Goal: Task Accomplishment & Management: Manage account settings

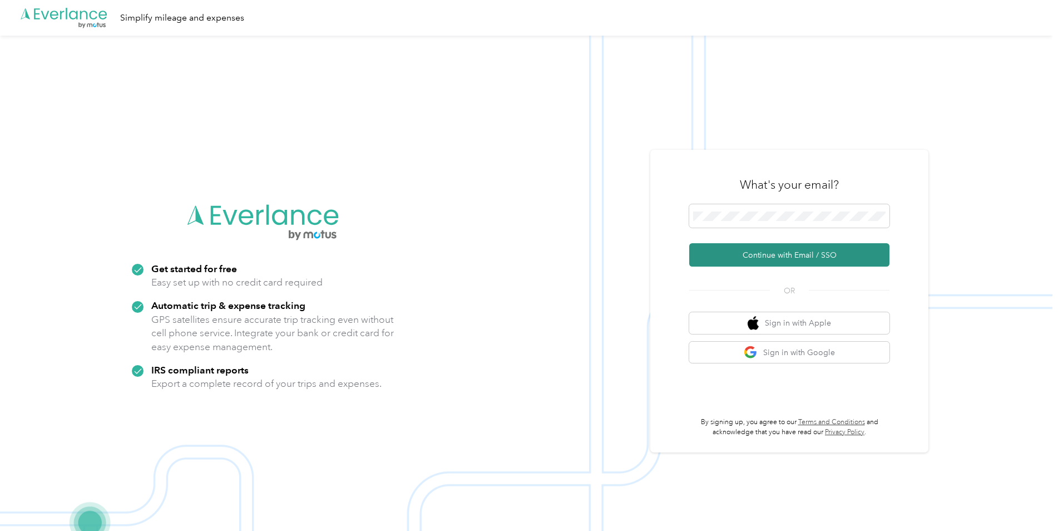
click at [859, 256] on button "Continue with Email / SSO" at bounding box center [789, 254] width 200 height 23
click at [863, 261] on button "Continue with Email / SSO" at bounding box center [789, 254] width 200 height 23
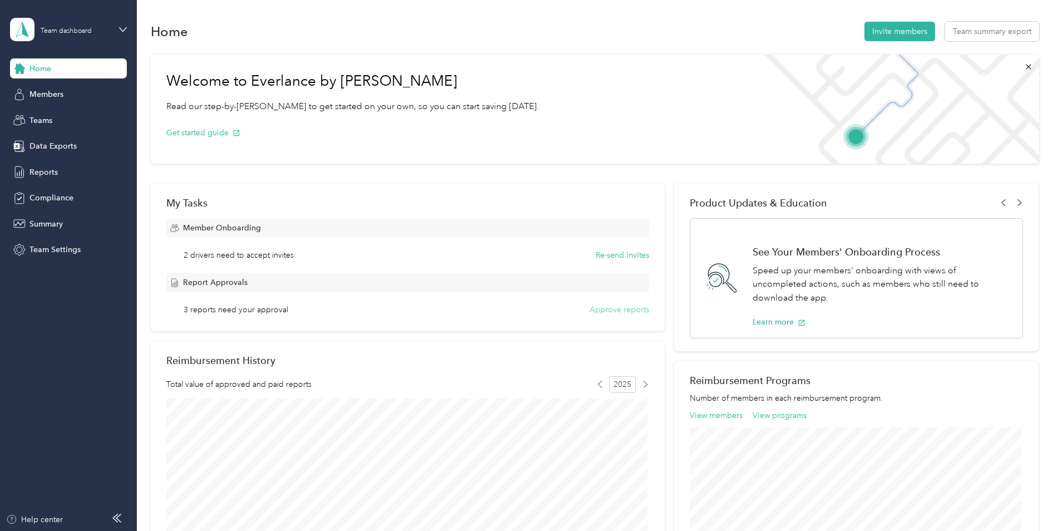
click at [618, 311] on button "Approve reports" at bounding box center [620, 310] width 60 height 12
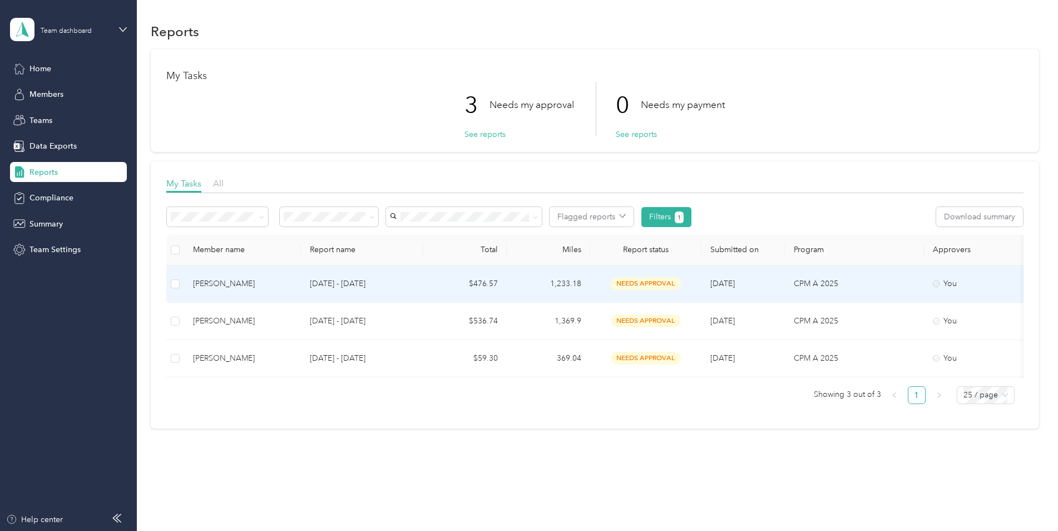
click at [227, 283] on div "Regina Johnson" at bounding box center [242, 284] width 99 height 12
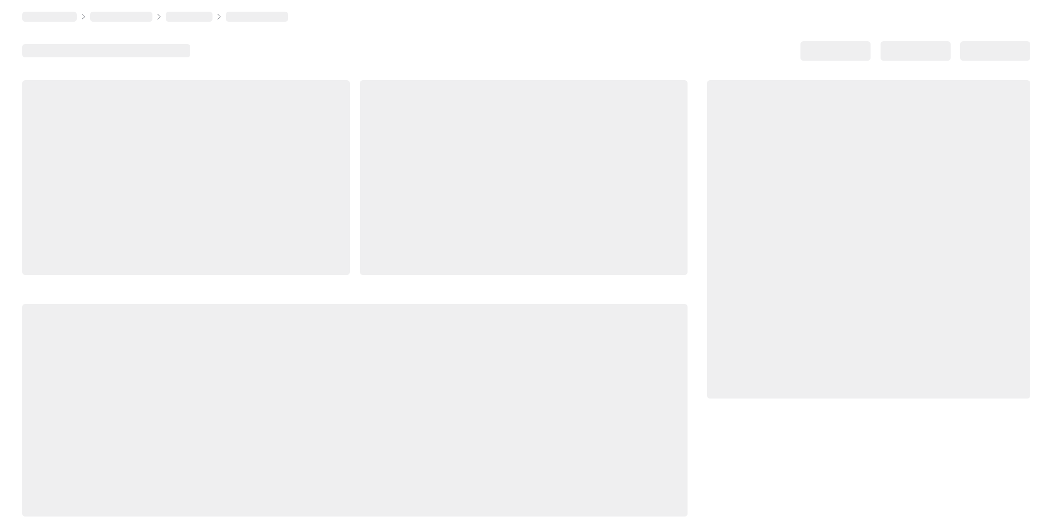
click at [227, 283] on div at bounding box center [354, 298] width 665 height 436
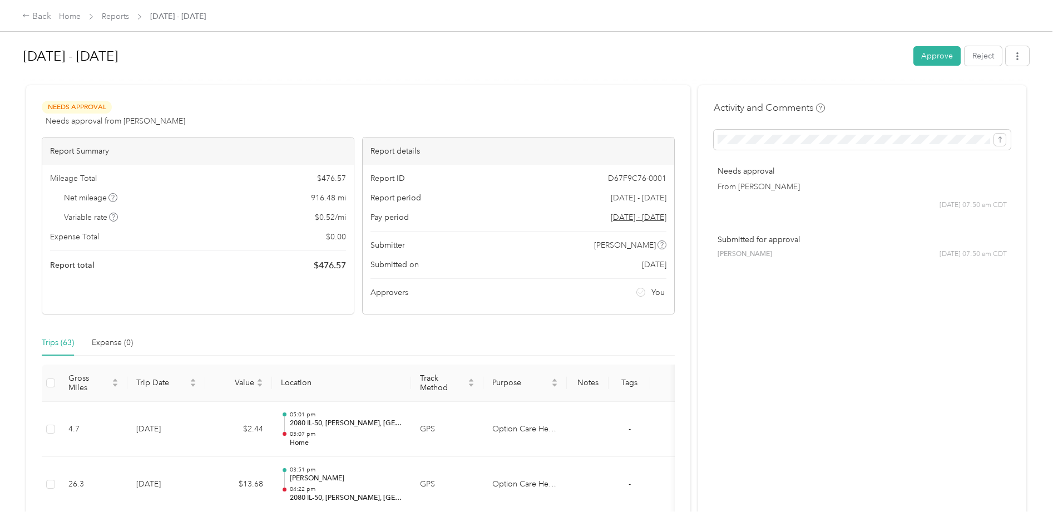
click at [932, 50] on button "Approve" at bounding box center [936, 55] width 47 height 19
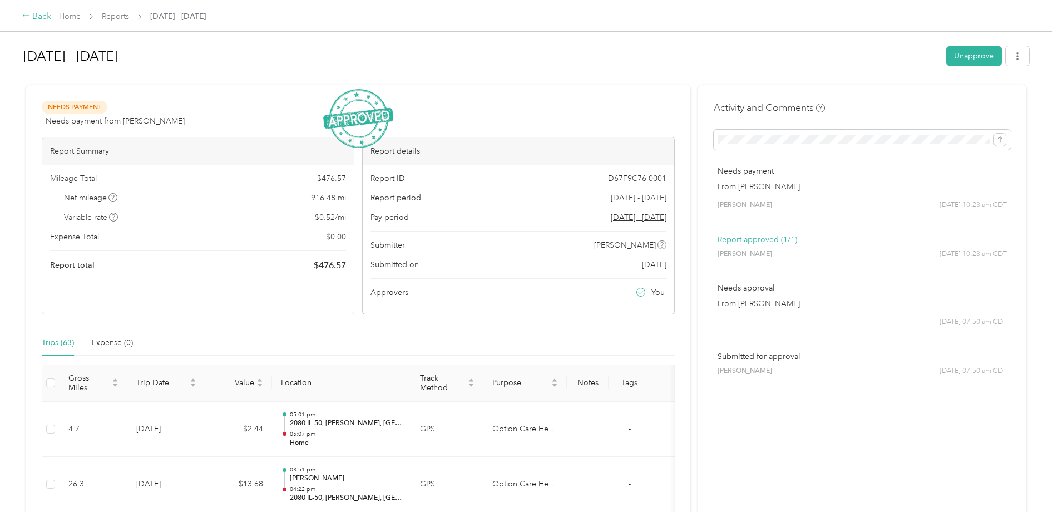
click at [39, 15] on div "Back" at bounding box center [36, 16] width 29 height 13
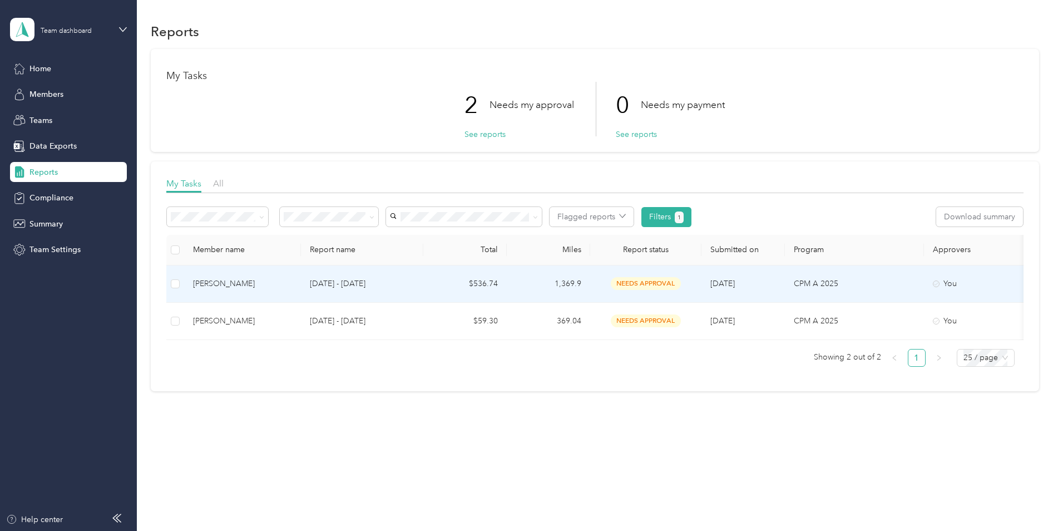
click at [211, 281] on div "Mikayla Melone" at bounding box center [242, 284] width 99 height 12
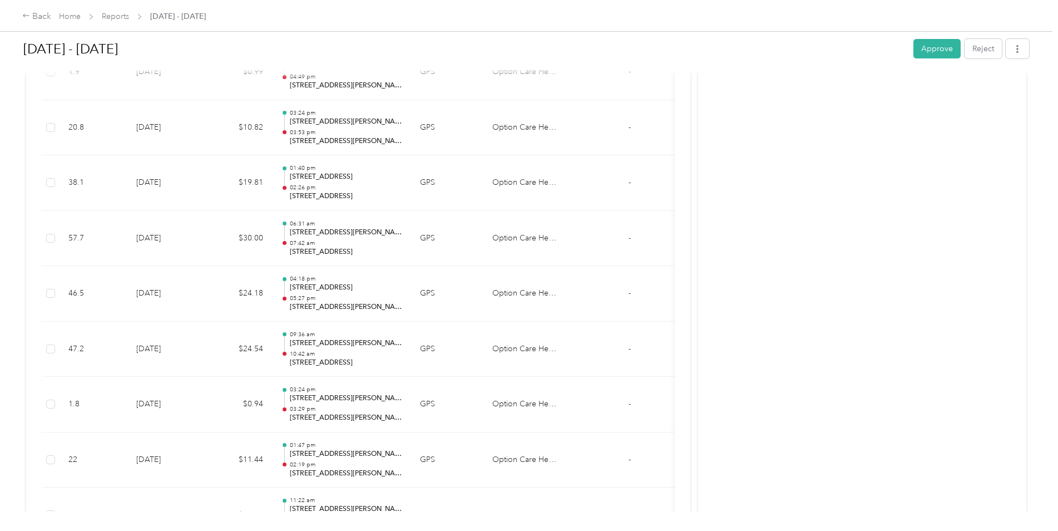
scroll to position [779, 0]
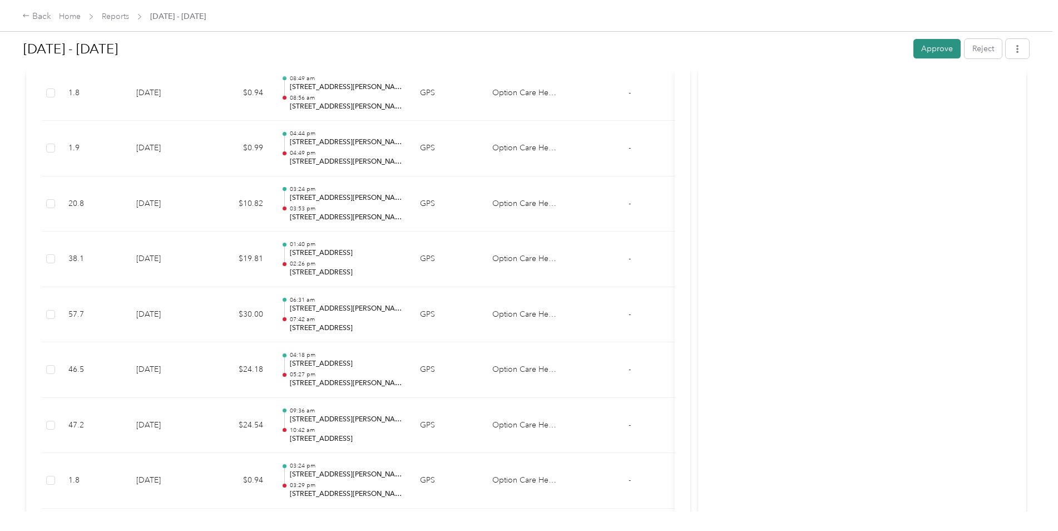
click at [939, 47] on button "Approve" at bounding box center [936, 48] width 47 height 19
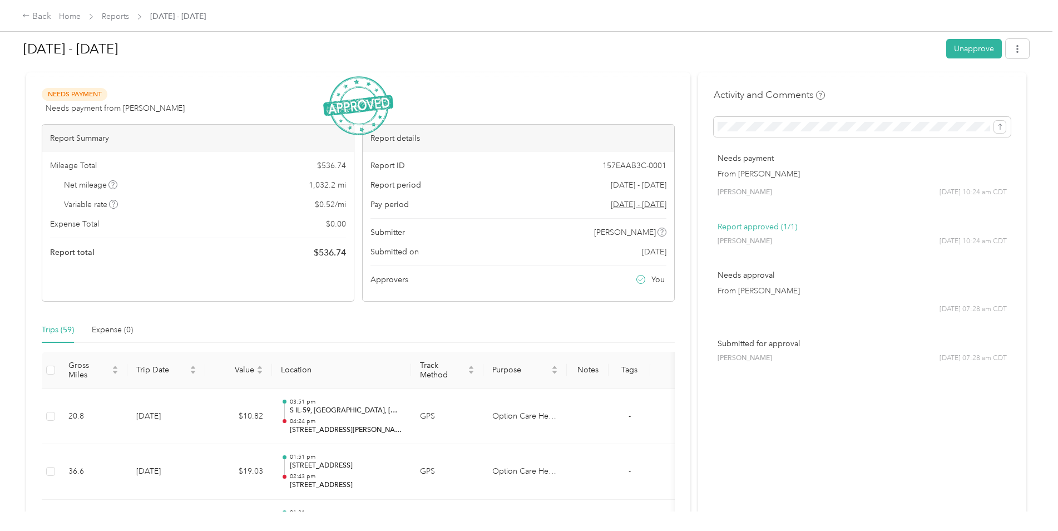
scroll to position [0, 0]
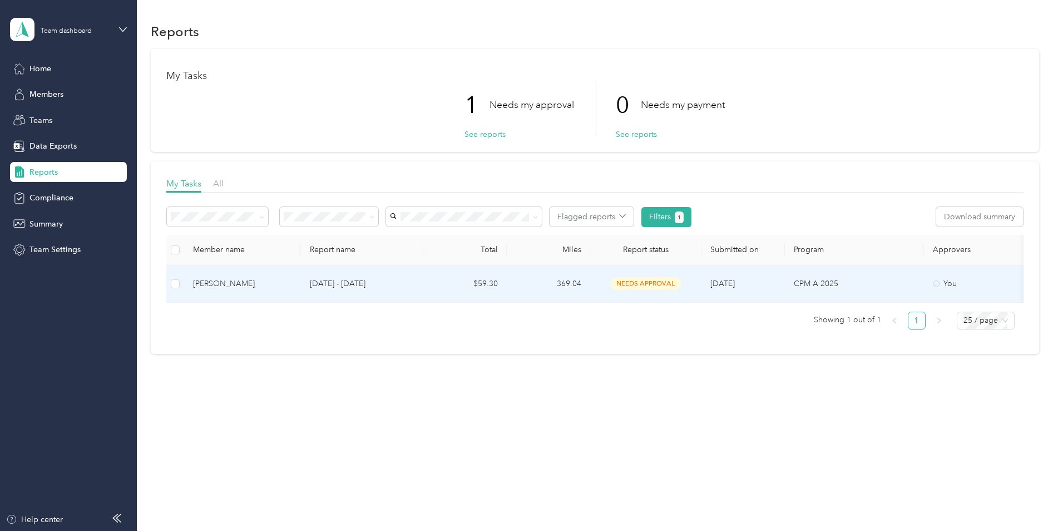
click at [204, 283] on div "Robin Savage" at bounding box center [242, 284] width 99 height 12
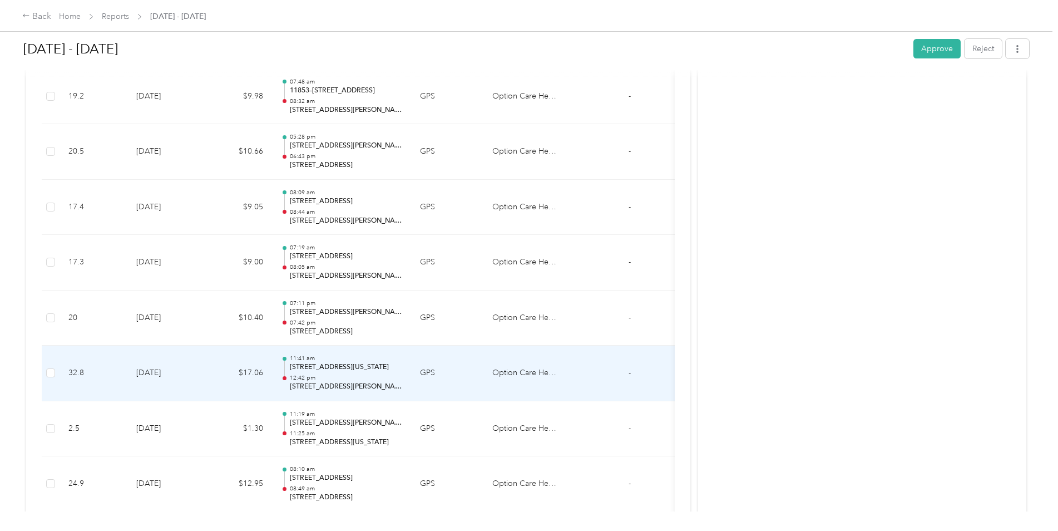
scroll to position [977, 0]
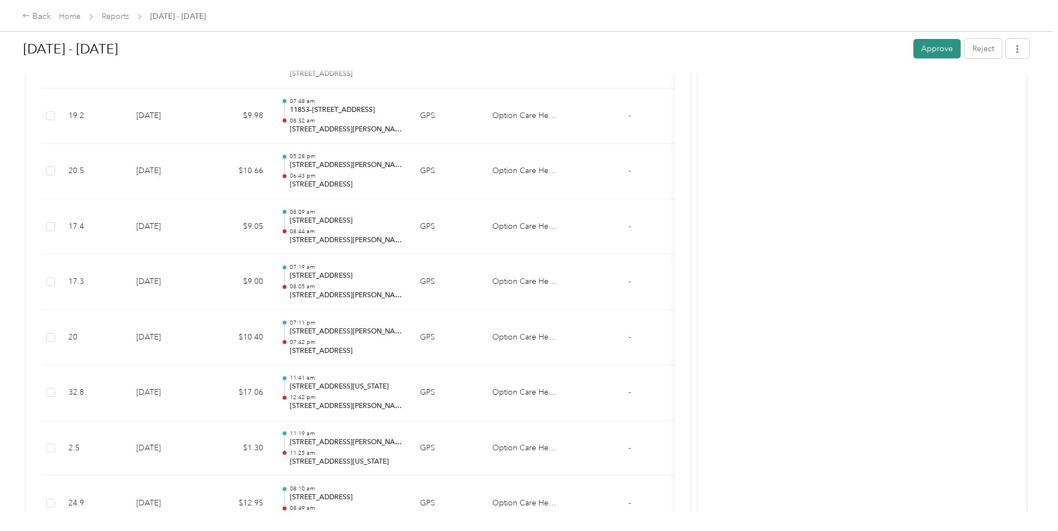
click at [931, 52] on button "Approve" at bounding box center [936, 48] width 47 height 19
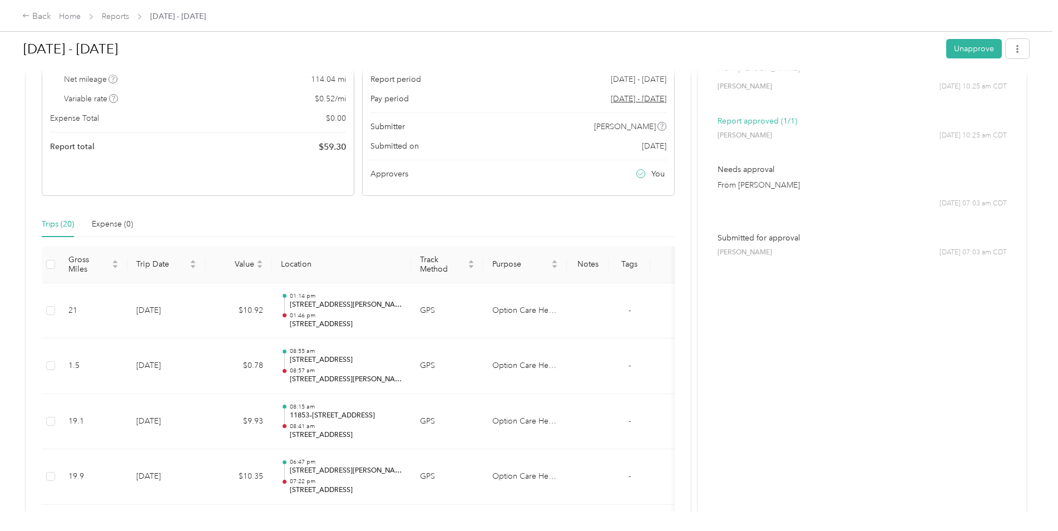
scroll to position [0, 0]
